Goal: Task Accomplishment & Management: Manage account settings

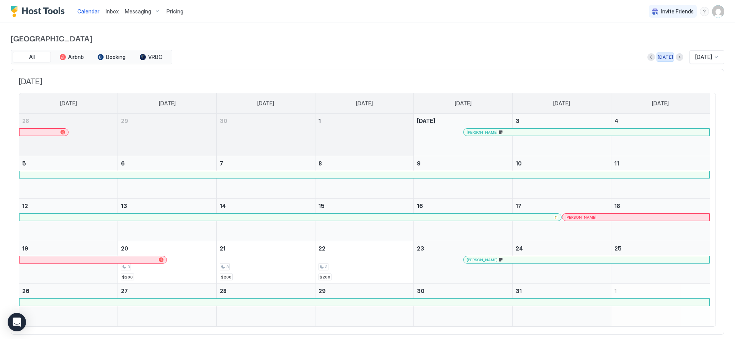
click at [657, 58] on div "[DATE]" at bounding box center [664, 57] width 15 height 7
click at [111, 10] on span "Inbox" at bounding box center [112, 11] width 13 height 7
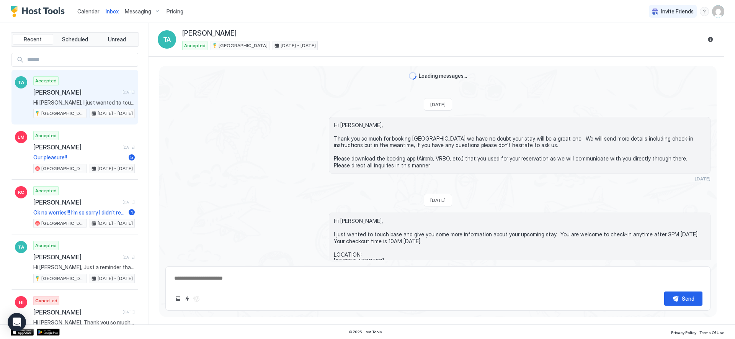
type textarea "*"
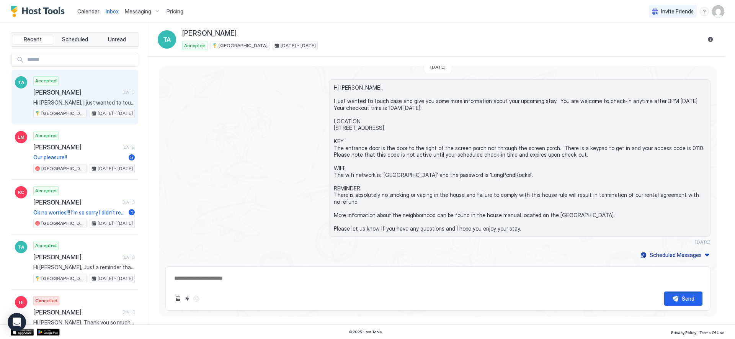
click at [89, 10] on span "Calendar" at bounding box center [88, 11] width 22 height 7
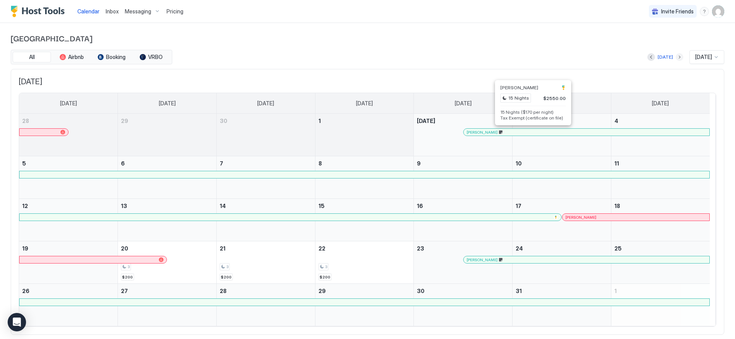
click at [675, 57] on button "Next month" at bounding box center [679, 57] width 8 height 8
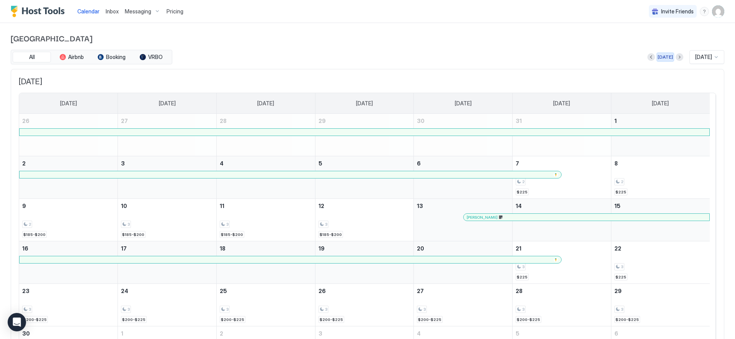
click at [657, 56] on div "[DATE]" at bounding box center [664, 57] width 15 height 7
